Goal: Information Seeking & Learning: Learn about a topic

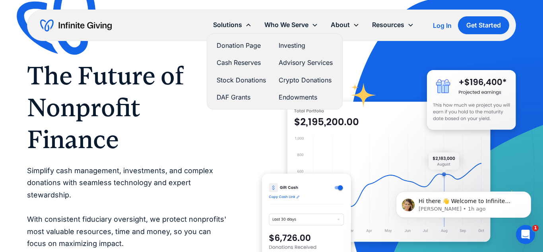
click at [247, 81] on link "Stock Donations" at bounding box center [241, 80] width 49 height 11
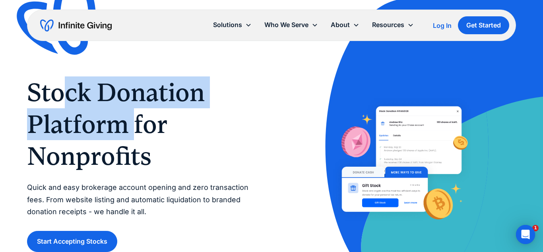
drag, startPoint x: 76, startPoint y: 92, endPoint x: 130, endPoint y: 134, distance: 69.1
click at [135, 132] on h1 "Stock Donation Platform for Nonprofits" at bounding box center [141, 123] width 229 height 95
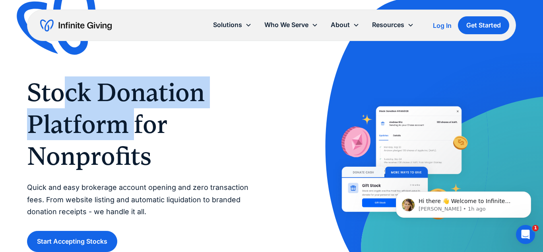
click at [119, 135] on h1 "Stock Donation Platform for Nonprofits" at bounding box center [141, 123] width 229 height 95
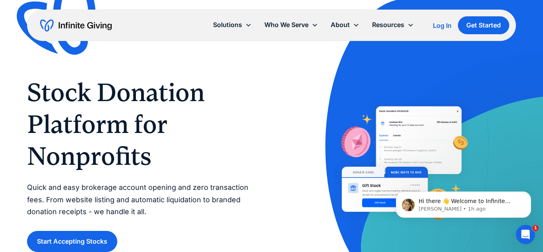
click at [122, 138] on h1 "Stock Donation Platform for Nonprofits" at bounding box center [141, 123] width 229 height 95
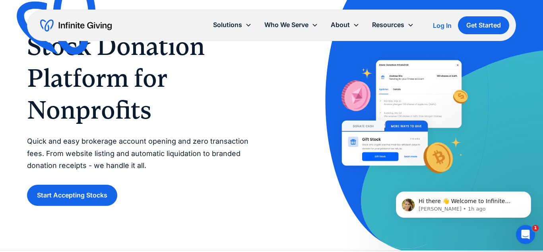
scroll to position [65, 0]
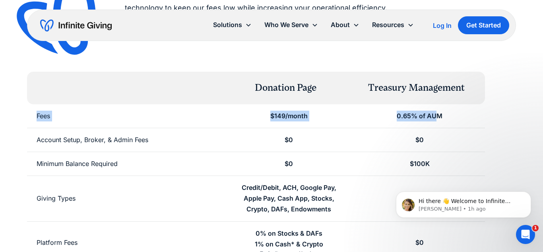
drag, startPoint x: 35, startPoint y: 119, endPoint x: 436, endPoint y: 117, distance: 401.5
click at [436, 117] on div "Fees $149/month 0.65% of AUM" at bounding box center [256, 116] width 458 height 24
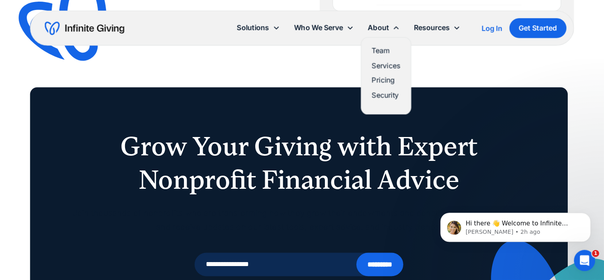
scroll to position [1761, 0]
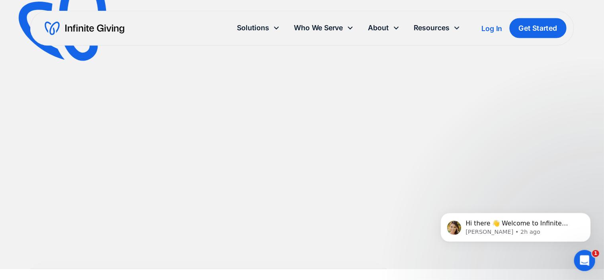
scroll to position [718, 0]
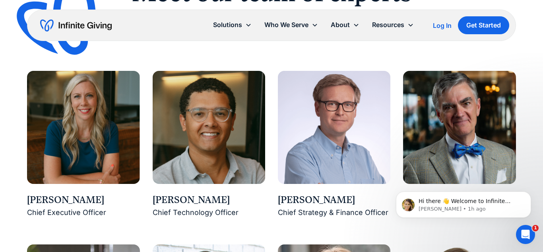
scroll to position [718, 0]
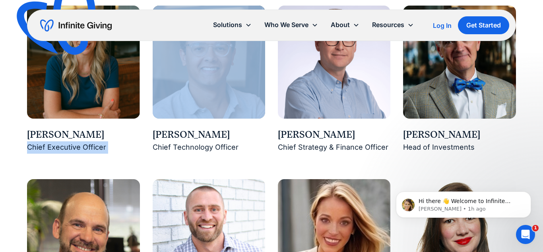
copy div "Chief Executive Officer"
drag, startPoint x: 277, startPoint y: 134, endPoint x: 358, endPoint y: 133, distance: 82.0
copy div "Ross Hendrickson"
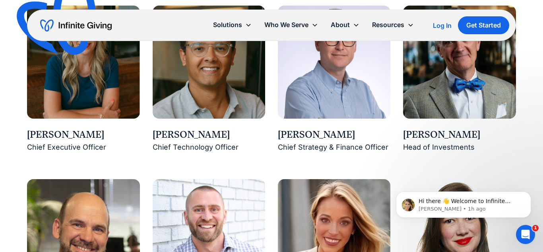
click at [289, 146] on div "Chief Strategy & Finance Officer" at bounding box center [334, 147] width 113 height 12
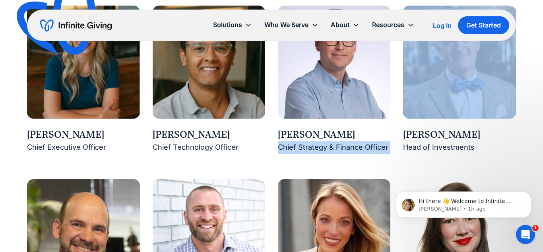
click at [289, 146] on div "Chief Strategy & Finance Officer" at bounding box center [334, 147] width 113 height 12
copy div "Chief Strategy & Finance Officer"
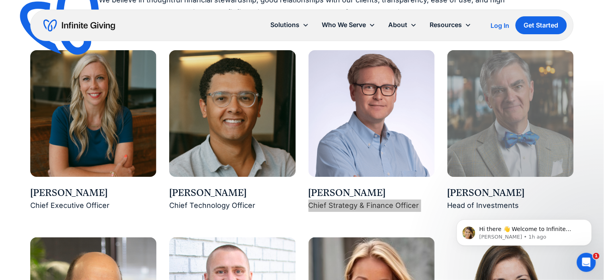
scroll to position [645, 0]
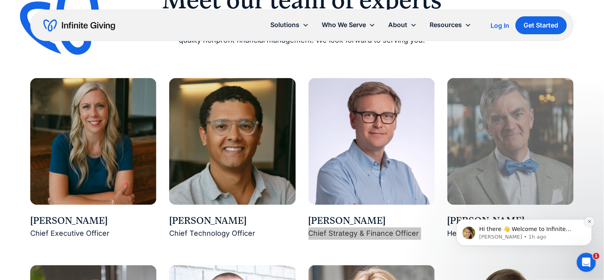
click at [543, 223] on icon "Dismiss notification" at bounding box center [589, 221] width 4 height 4
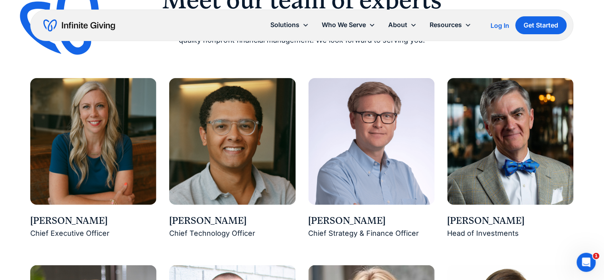
click at [56, 219] on div "Karen Houghton" at bounding box center [93, 221] width 126 height 14
copy div "Karen Houghton"
